Goal: Check status: Check status

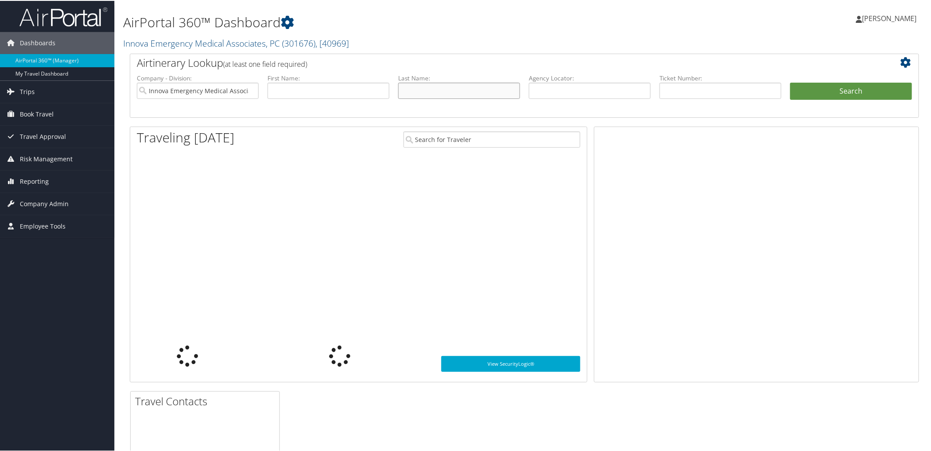
click at [459, 90] on input "text" at bounding box center [459, 90] width 122 height 16
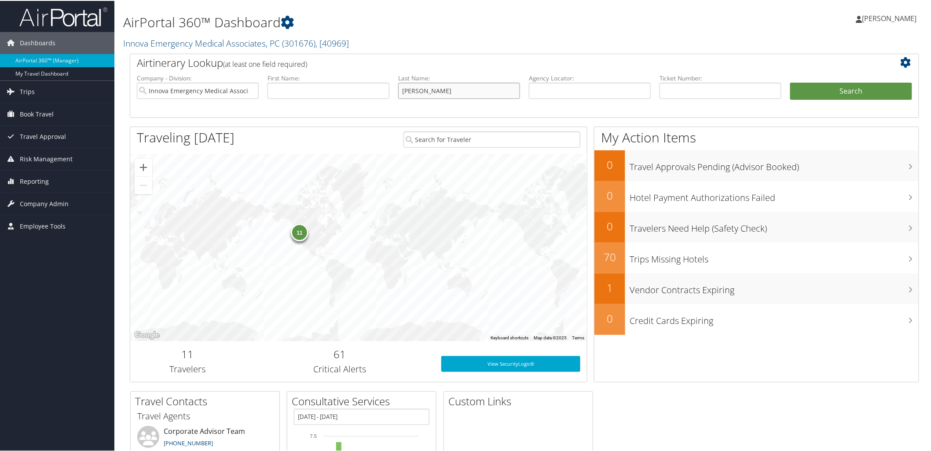
type input "maurantonio"
click at [790, 82] on button "Search" at bounding box center [851, 91] width 122 height 18
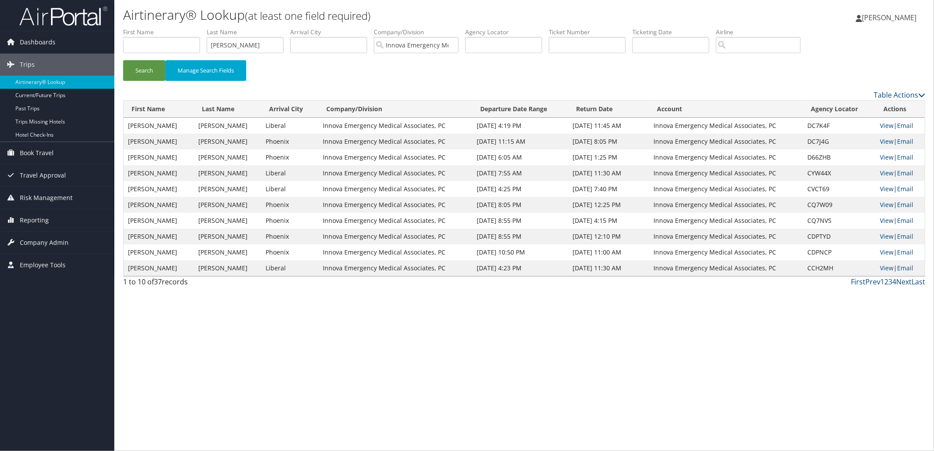
click at [320, 324] on div "Airtinerary® Lookup (at least one field required) Anna Olson Anna Olson My Sett…" at bounding box center [524, 225] width 820 height 451
click at [226, 47] on input "maurantonio" at bounding box center [245, 45] width 77 height 16
type input "edgerleygibb"
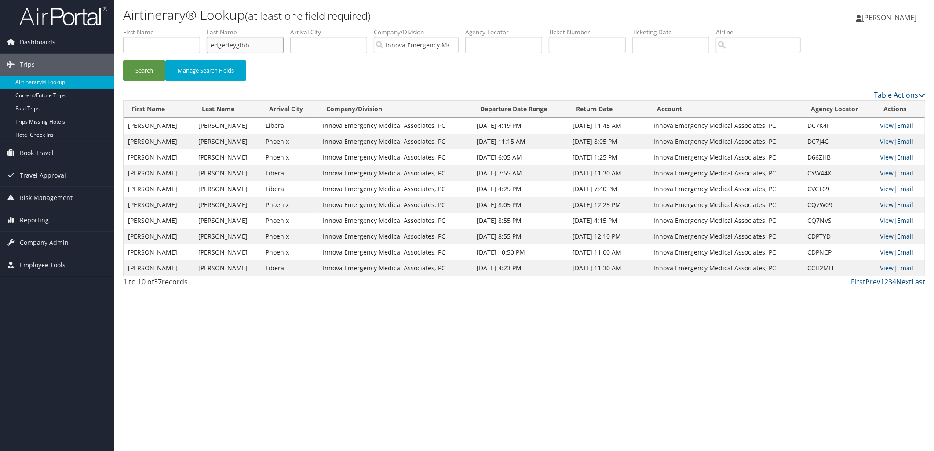
click at [123, 60] on button "Search" at bounding box center [144, 70] width 42 height 21
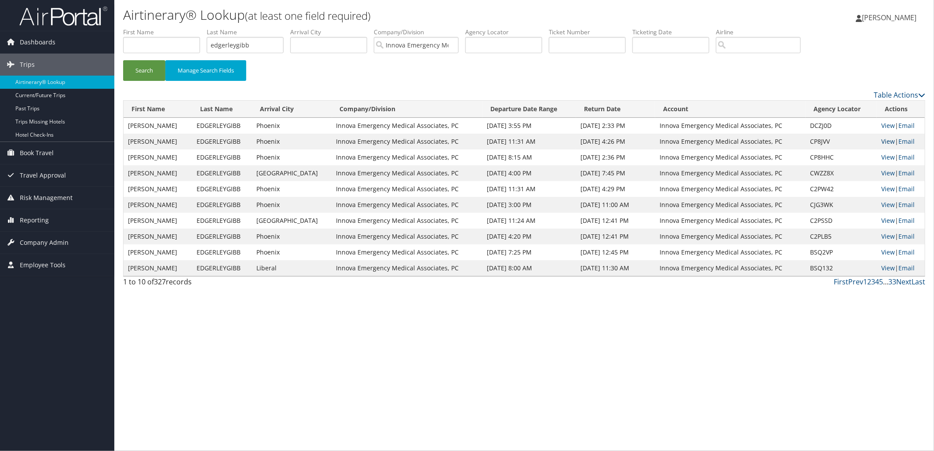
click at [882, 142] on link "View" at bounding box center [889, 141] width 14 height 8
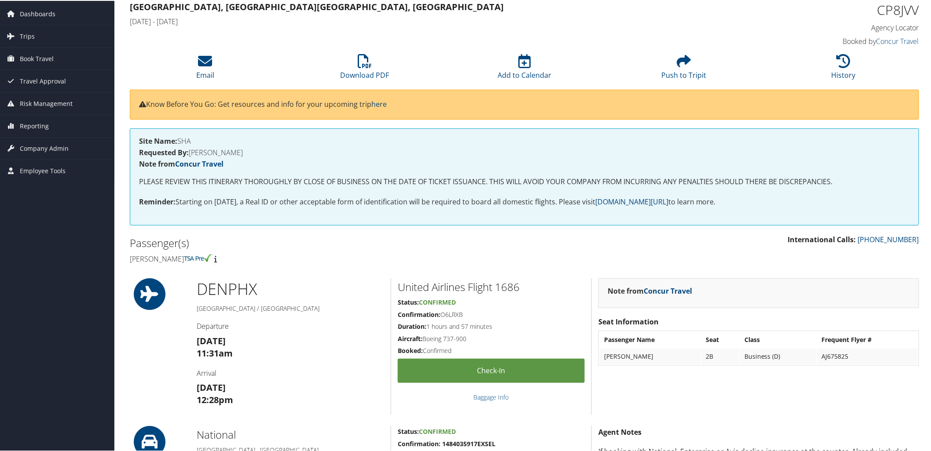
scroll to position [23, 0]
